Goal: Task Accomplishment & Management: Manage account settings

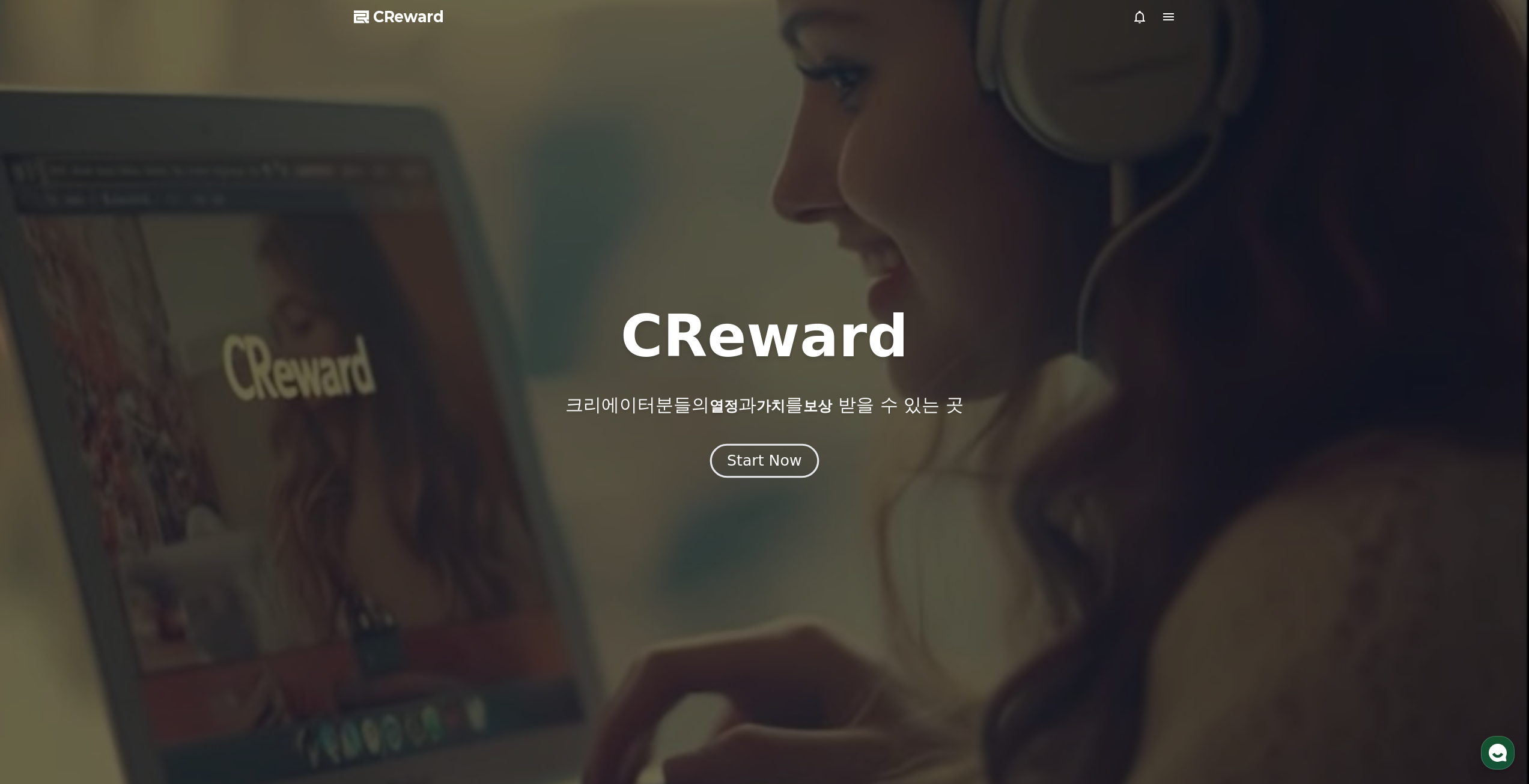
click at [780, 465] on div "Start Now" at bounding box center [764, 460] width 74 height 20
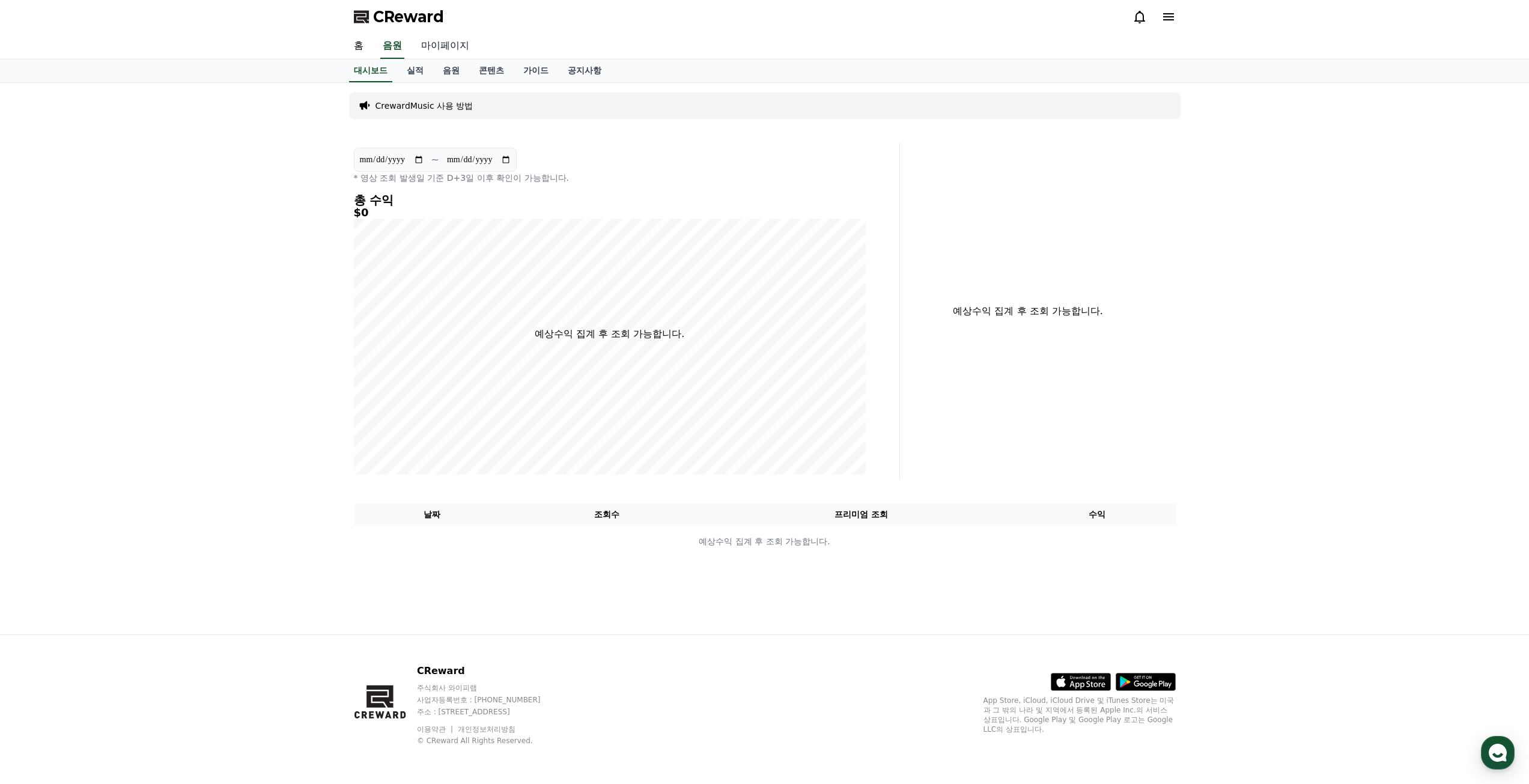
click at [454, 48] on link "마이페이지" at bounding box center [445, 46] width 68 height 25
select select "**********"
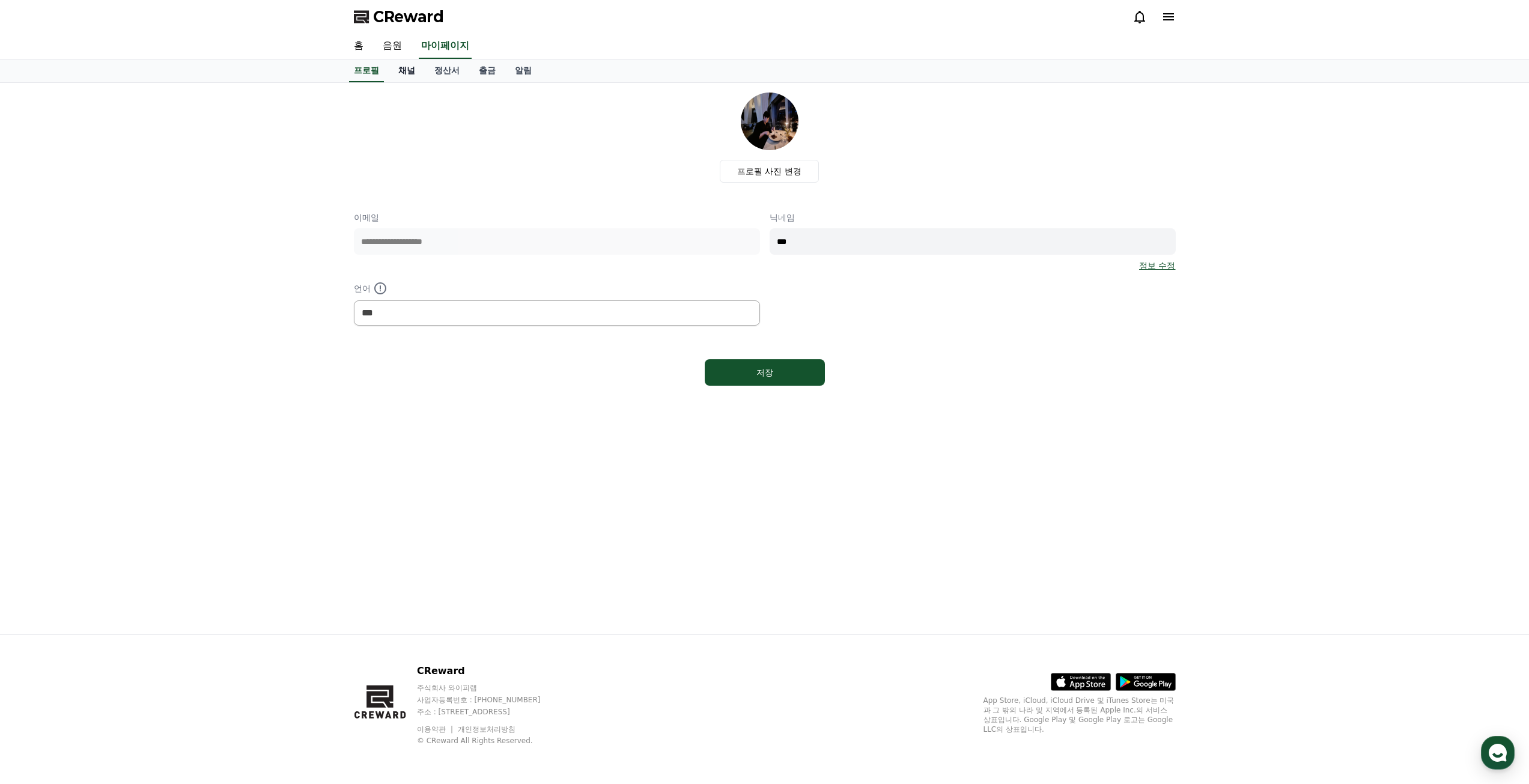
click at [406, 64] on link "채널" at bounding box center [406, 71] width 36 height 23
